Goal: Information Seeking & Learning: Learn about a topic

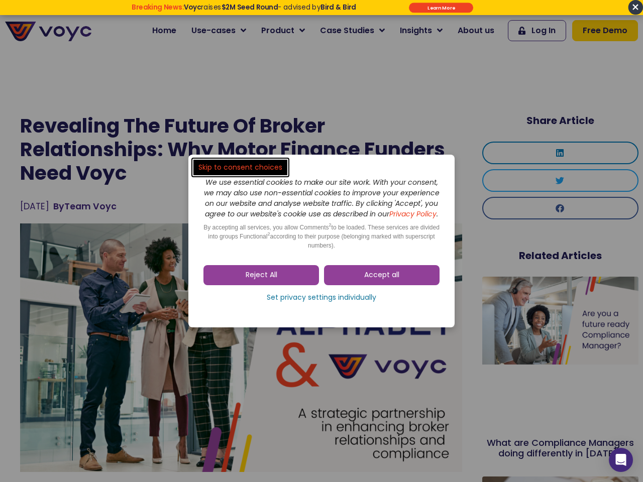
click at [382, 280] on span "Accept all" at bounding box center [381, 275] width 35 height 10
click at [261, 280] on div "Skip to consent choices We use essential cookies to make our site work. With yo…" at bounding box center [321, 241] width 643 height 482
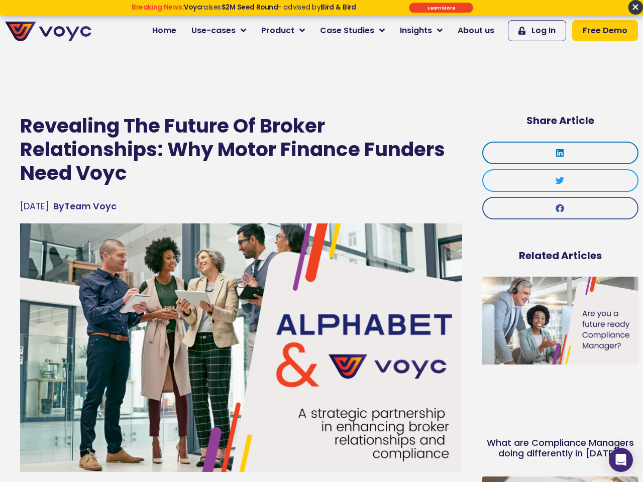
click at [322, 303] on img at bounding box center [241, 348] width 442 height 249
